Goal: Task Accomplishment & Management: Manage account settings

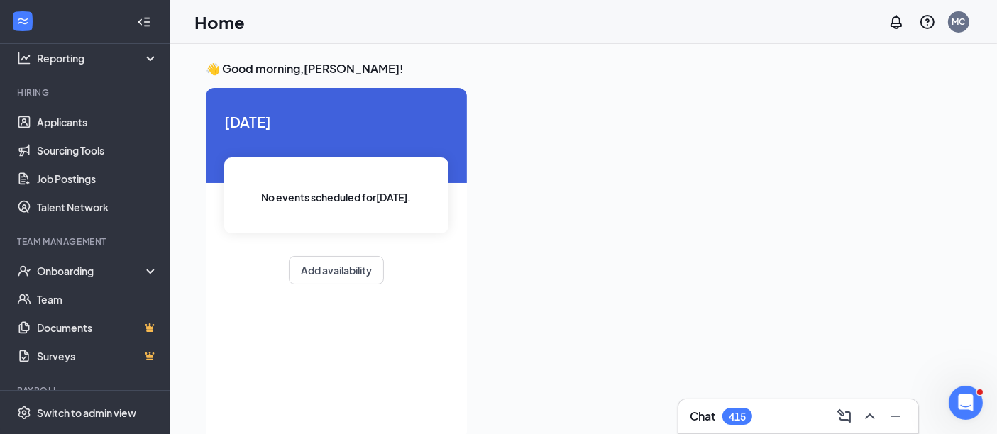
scroll to position [102, 0]
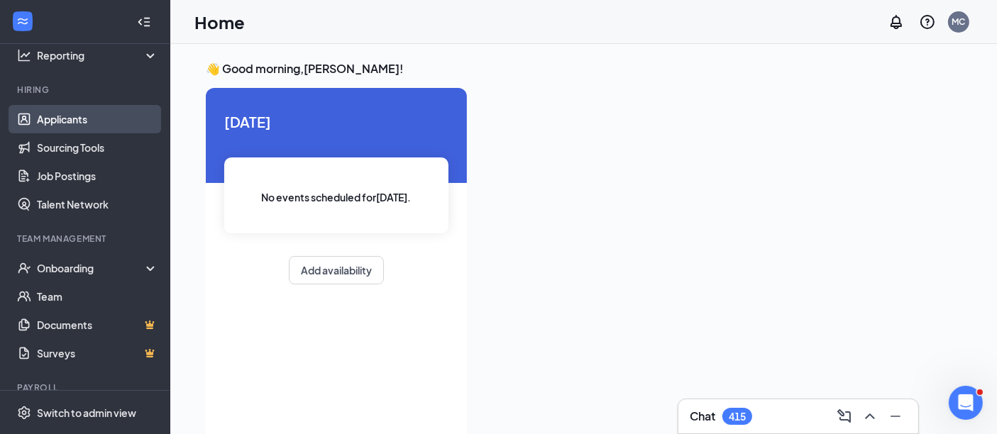
click at [48, 116] on link "Applicants" at bounding box center [97, 119] width 121 height 28
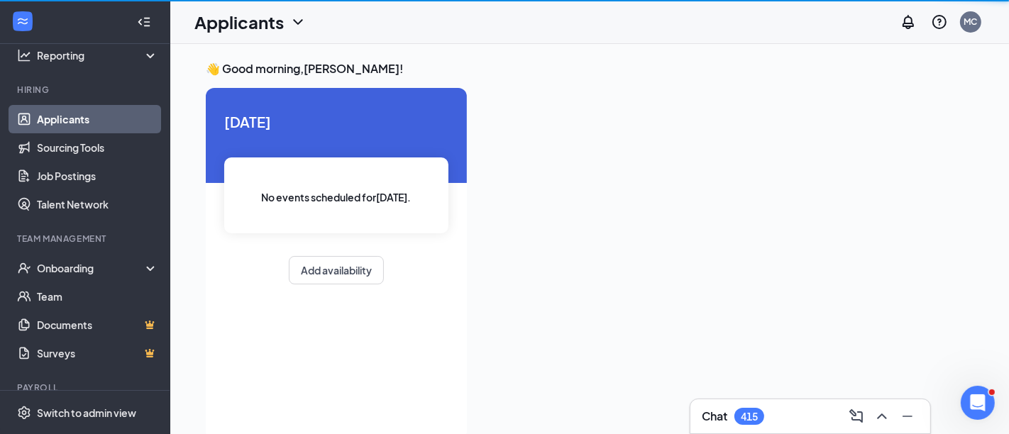
click at [48, 116] on link "Applicants" at bounding box center [97, 119] width 121 height 28
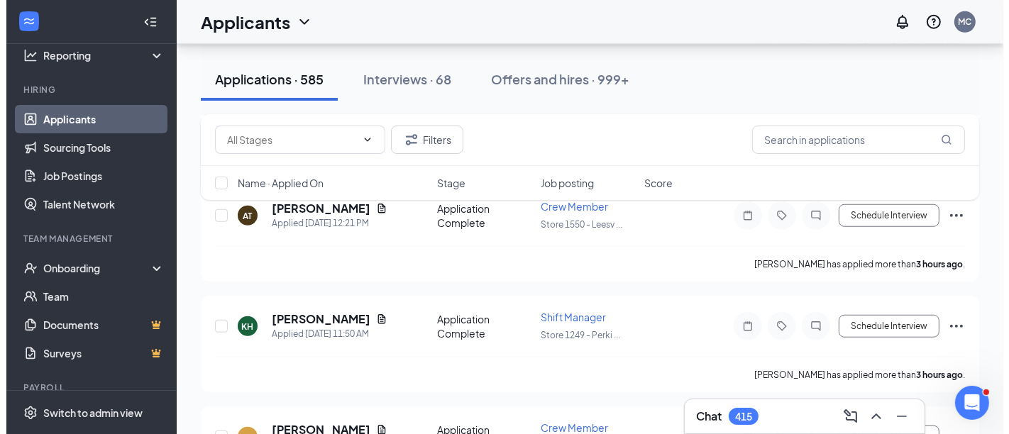
scroll to position [1073, 0]
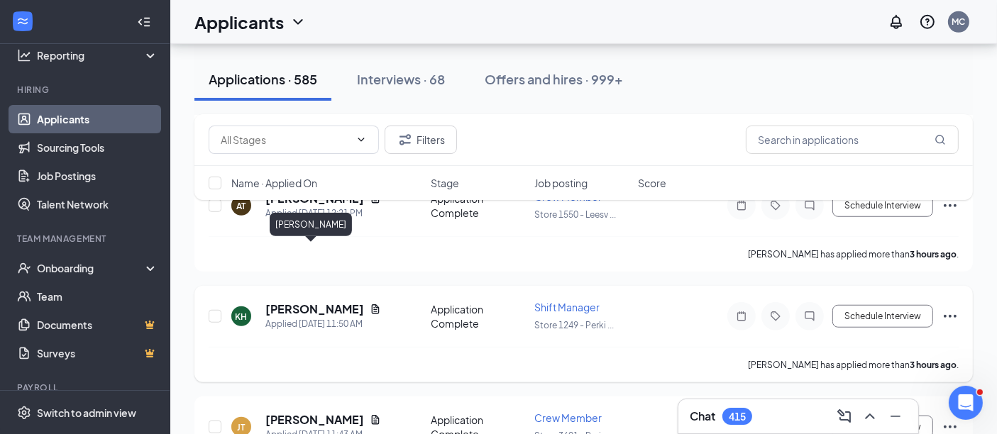
click at [293, 302] on h5 "[PERSON_NAME]" at bounding box center [314, 310] width 99 height 16
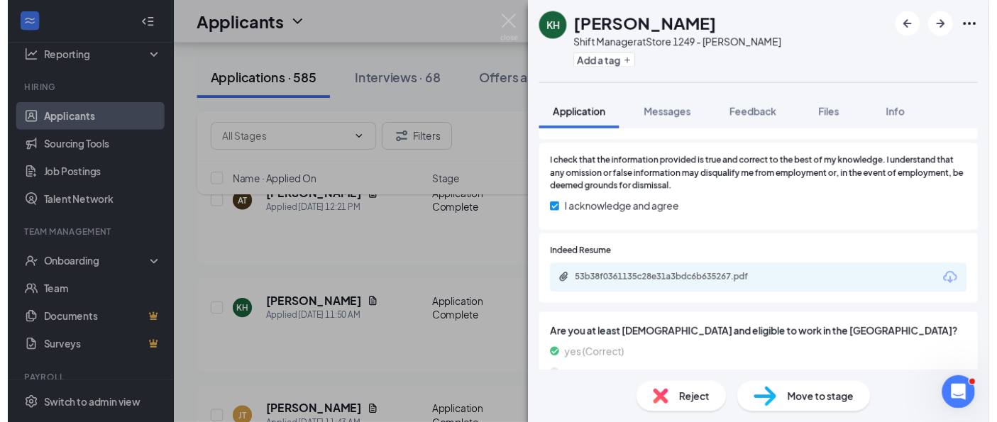
scroll to position [1241, 0]
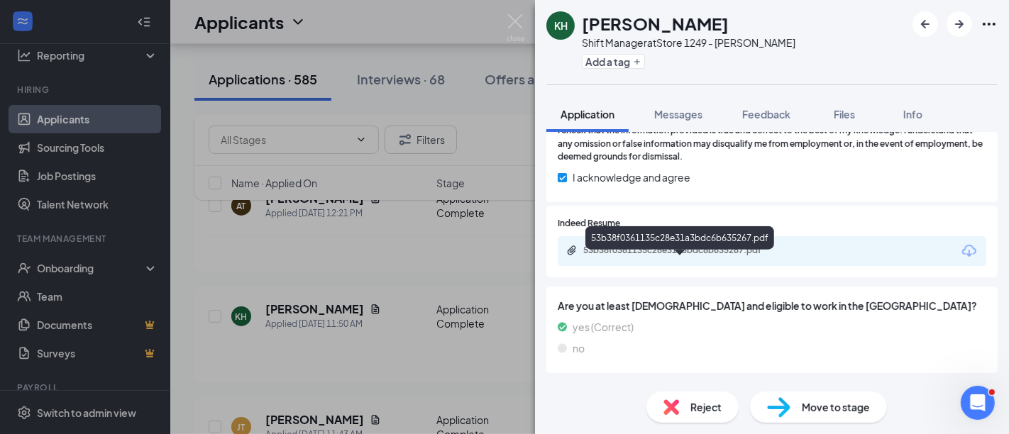
click at [678, 256] on div "53b38f0361135c28e31a3bdc6b635267.pdf" at bounding box center [682, 250] width 199 height 11
click at [516, 21] on img at bounding box center [516, 28] width 18 height 28
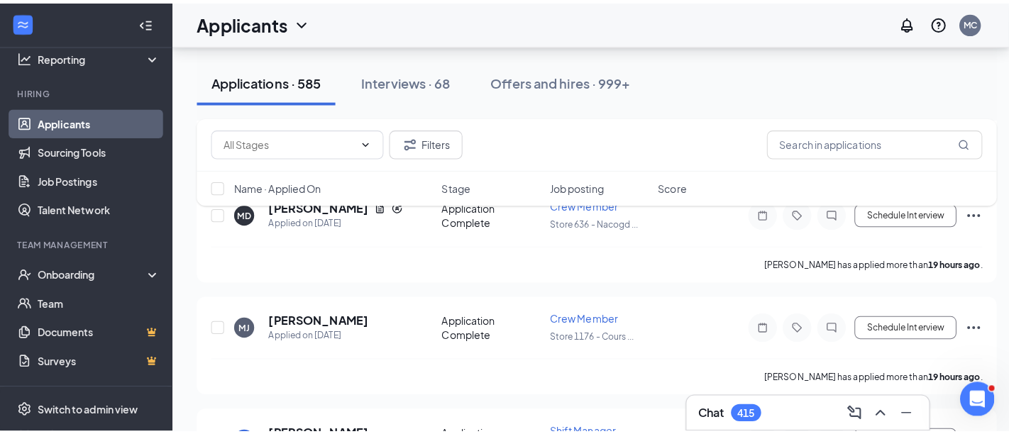
scroll to position [3453, 0]
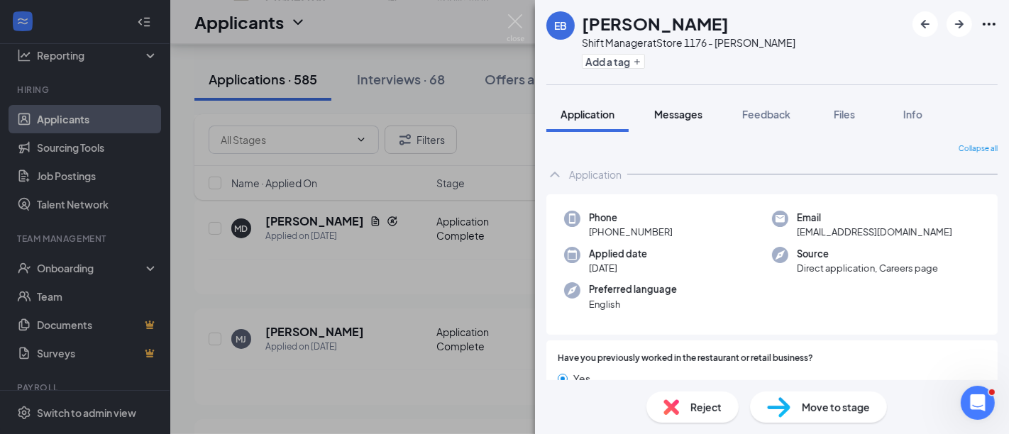
click at [678, 116] on span "Messages" at bounding box center [678, 114] width 48 height 13
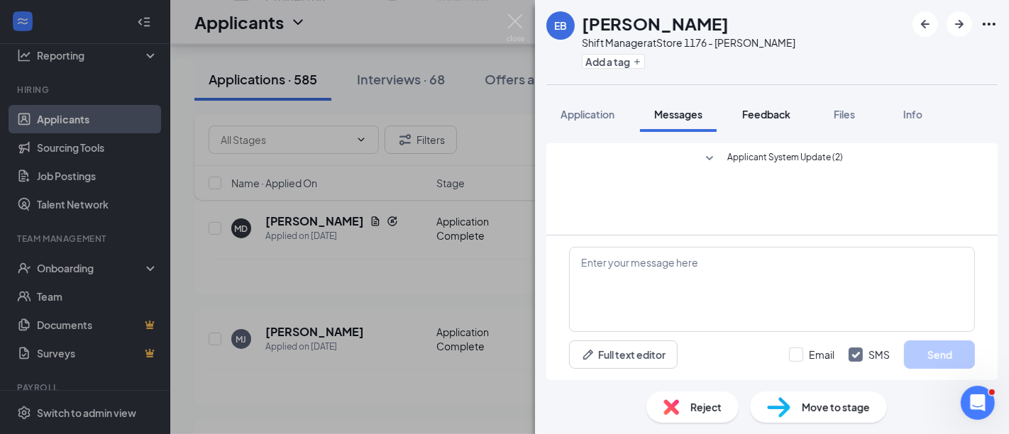
click at [765, 116] on span "Feedback" at bounding box center [766, 114] width 48 height 13
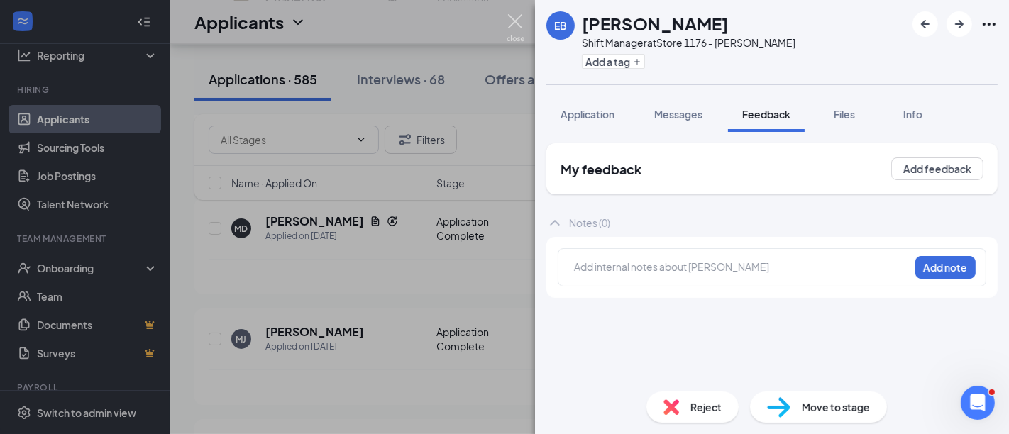
click at [515, 15] on img at bounding box center [516, 28] width 18 height 28
